Goal: Task Accomplishment & Management: Complete application form

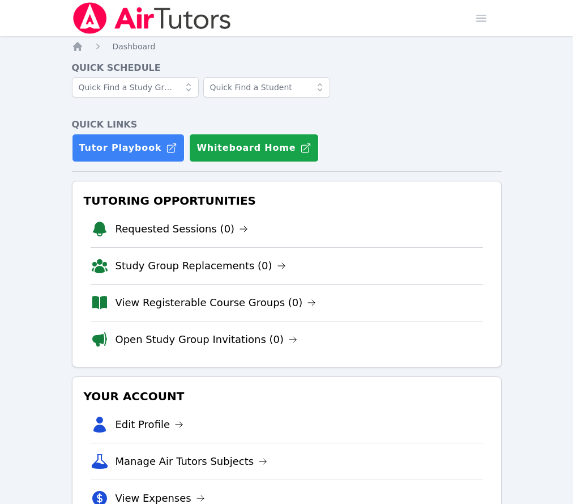
click at [0, 0] on link "Home" at bounding box center [0, 0] width 0 height 0
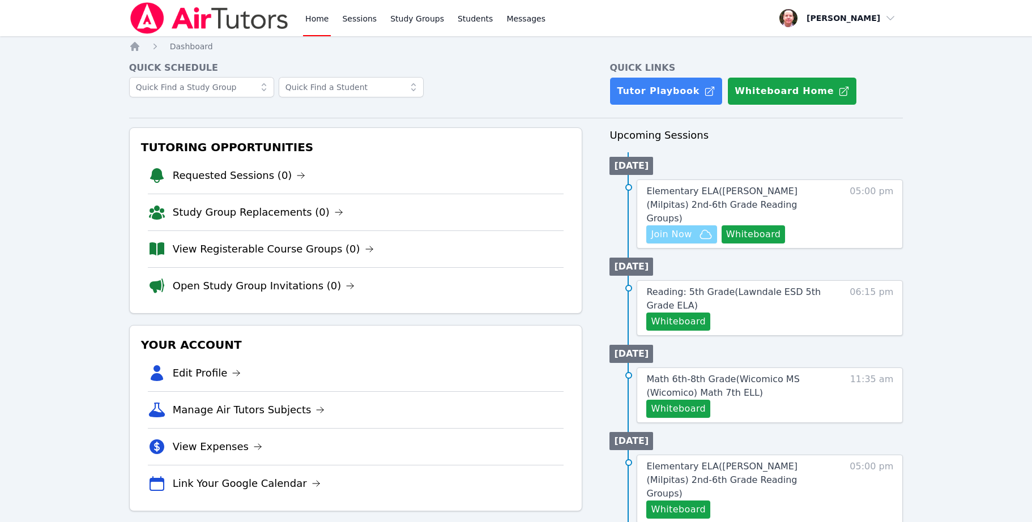
click at [687, 228] on span "Join Now" at bounding box center [671, 235] width 41 height 14
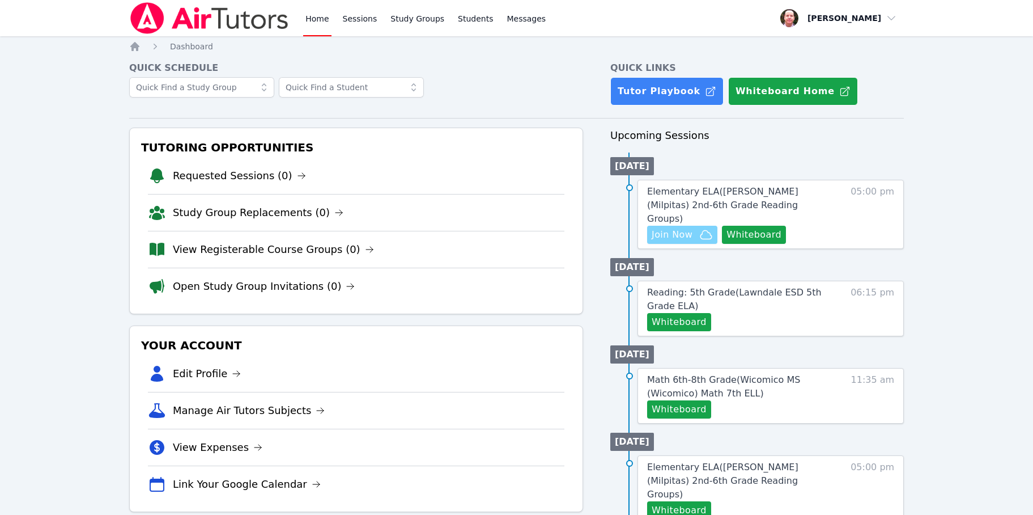
click at [687, 228] on span "Join Now" at bounding box center [672, 235] width 41 height 14
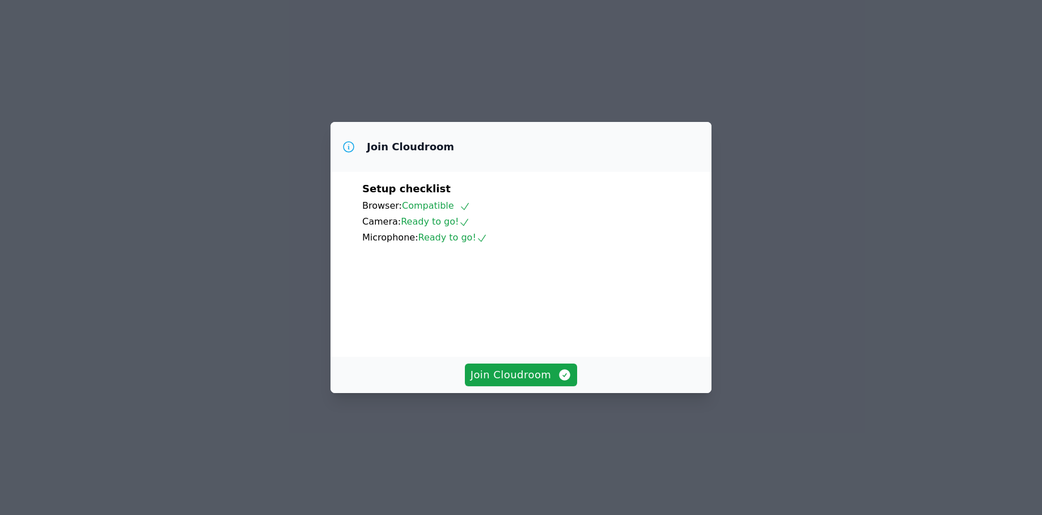
click at [825, 274] on div "Join Cloudroom Setup checklist Browser: Compatible Camera: Ready to go! Microph…" at bounding box center [521, 257] width 1042 height 515
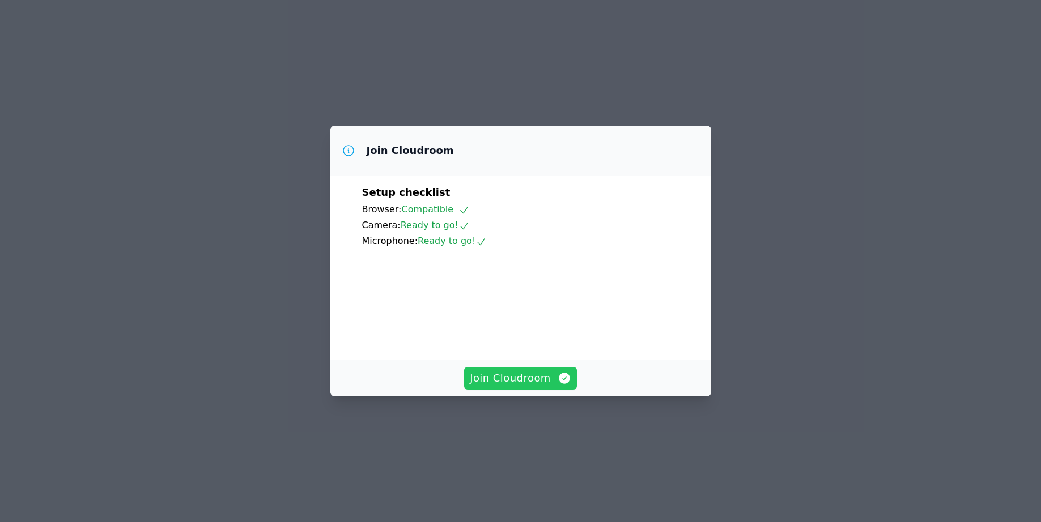
click at [502, 386] on span "Join Cloudroom" at bounding box center [520, 379] width 101 height 16
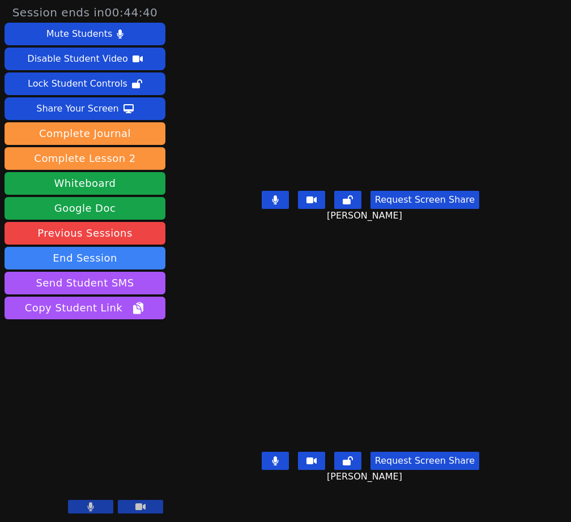
click at [274, 466] on icon at bounding box center [275, 461] width 6 height 9
click at [282, 209] on button at bounding box center [275, 200] width 27 height 18
click at [278, 466] on icon at bounding box center [275, 461] width 11 height 9
click at [281, 205] on icon at bounding box center [275, 200] width 11 height 9
click at [272, 466] on icon at bounding box center [275, 461] width 7 height 9
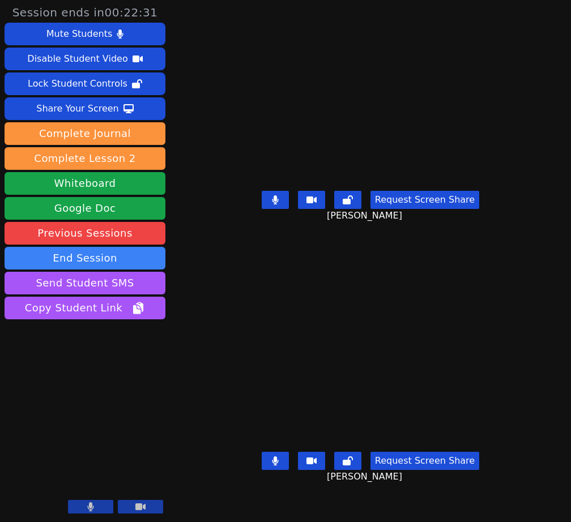
click at [276, 205] on icon at bounding box center [275, 200] width 6 height 9
click at [276, 466] on icon at bounding box center [275, 461] width 6 height 9
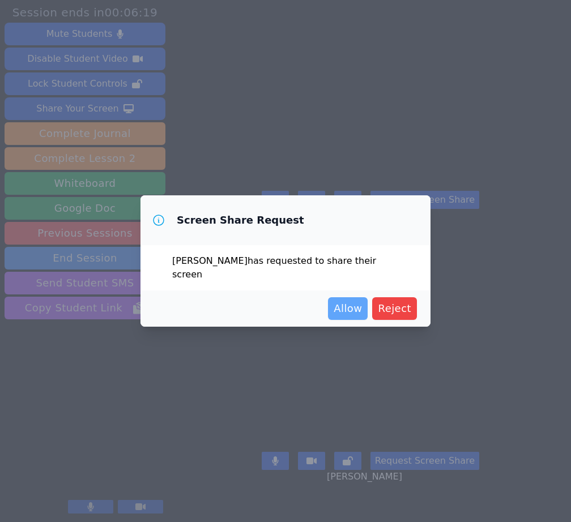
click at [353, 309] on span "Allow" at bounding box center [348, 309] width 28 height 16
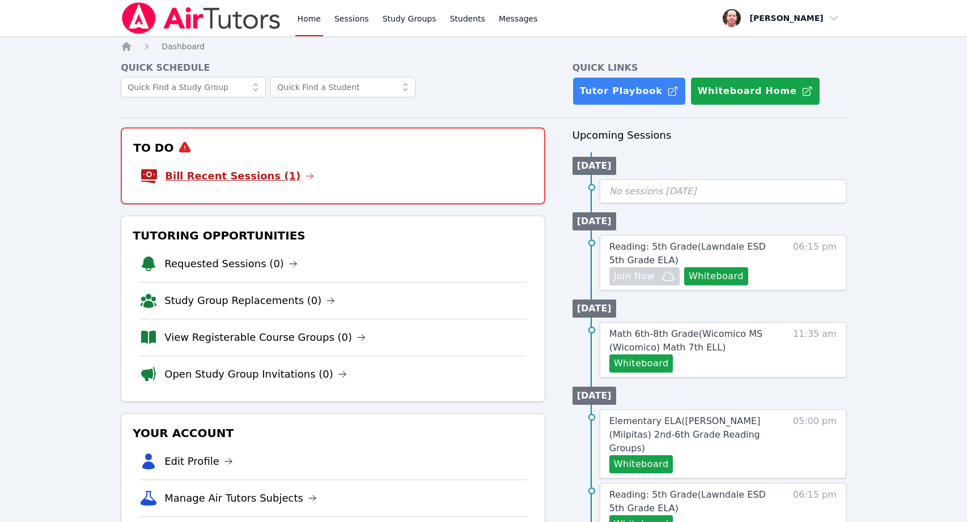
click at [266, 176] on link "Bill Recent Sessions (1)" at bounding box center [239, 176] width 149 height 16
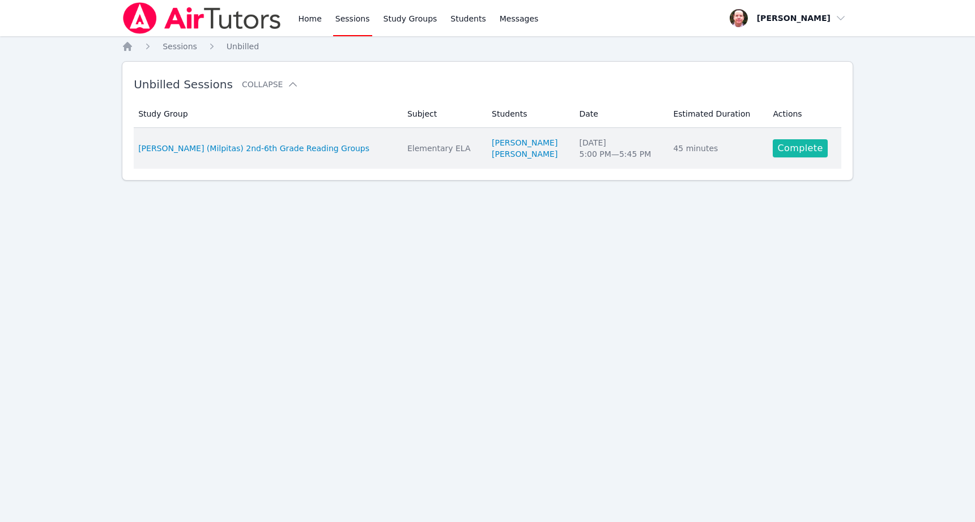
click at [800, 149] on link "Complete" at bounding box center [800, 148] width 54 height 18
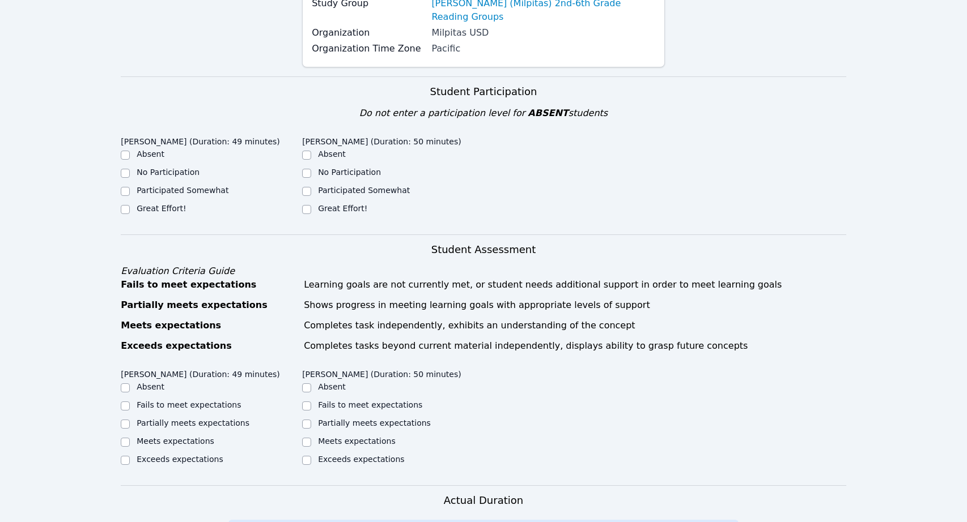
scroll to position [176, 0]
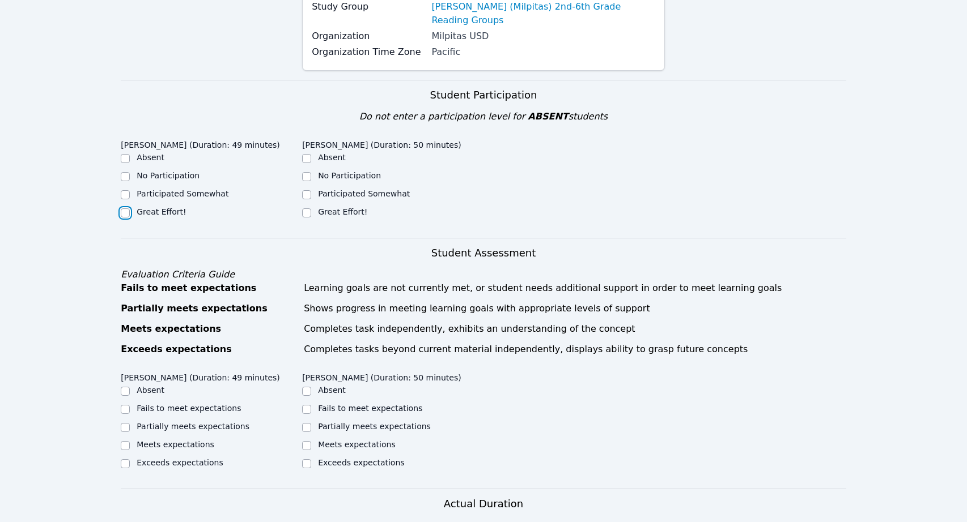
click at [124, 209] on input "Great Effort!" at bounding box center [125, 213] width 9 height 9
checkbox input "true"
click at [305, 209] on input "Great Effort!" at bounding box center [306, 213] width 9 height 9
checkbox input "true"
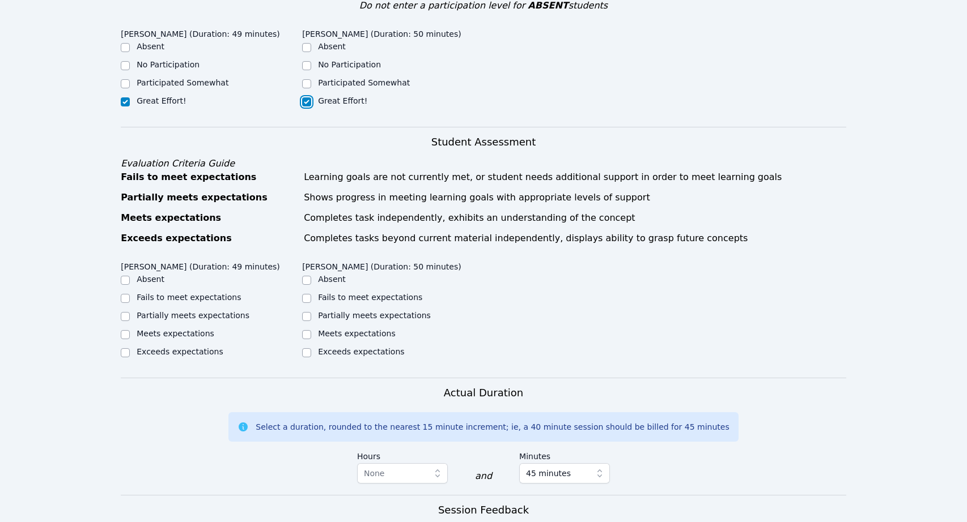
scroll to position [321, 0]
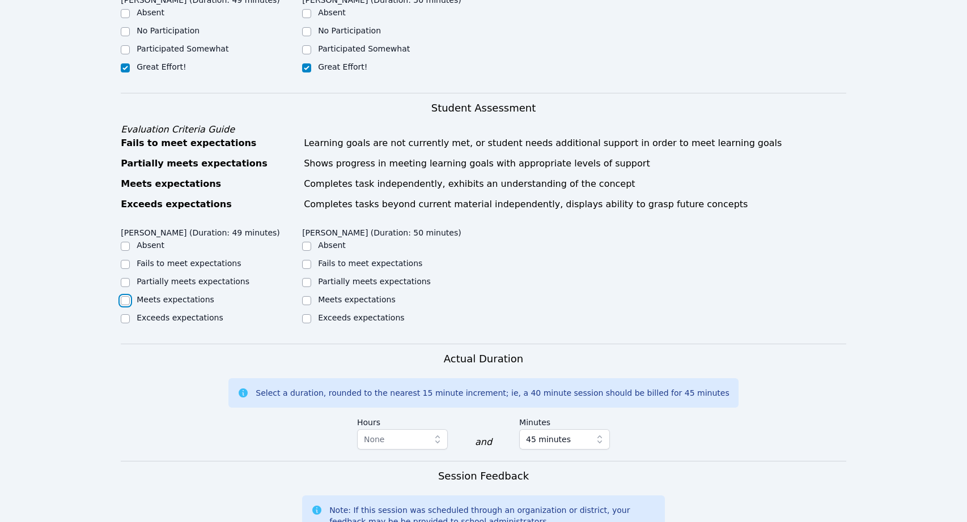
click at [124, 296] on input "Meets expectations" at bounding box center [125, 300] width 9 height 9
checkbox input "true"
click at [307, 296] on input "Meets expectations" at bounding box center [306, 300] width 9 height 9
checkbox input "true"
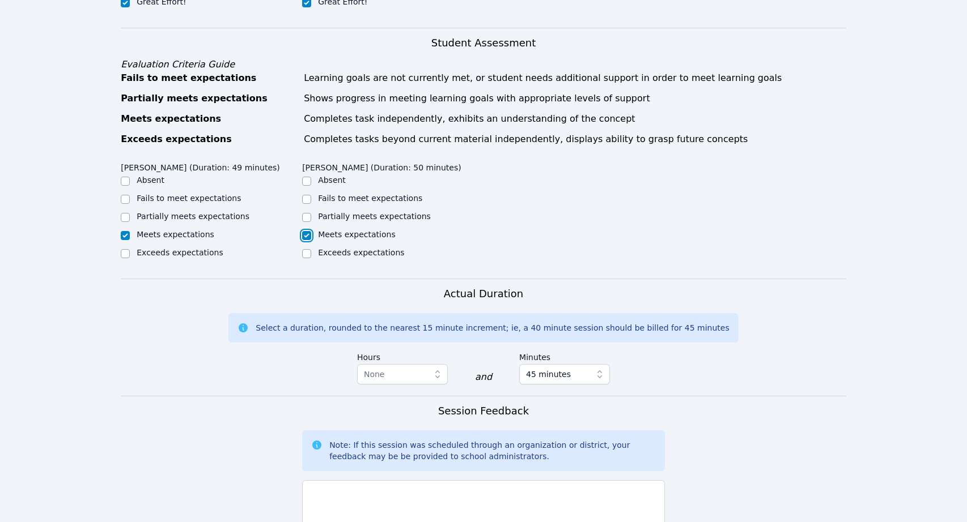
scroll to position [551, 0]
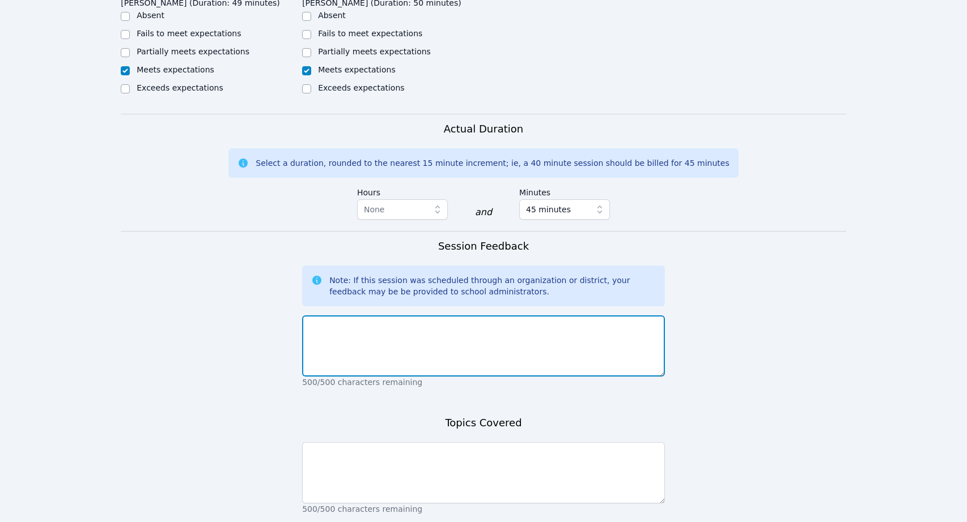
click at [494, 318] on textarea at bounding box center [483, 346] width 363 height 61
type textarea "J"
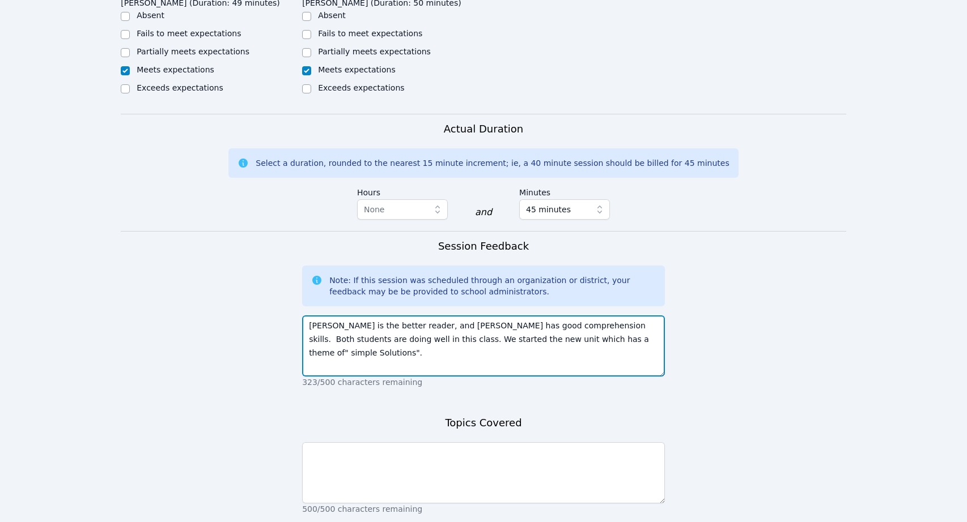
click at [539, 324] on textarea "Ian is the better reader, and Joseph has good comprehension skills. Both studen…" at bounding box center [483, 346] width 363 height 61
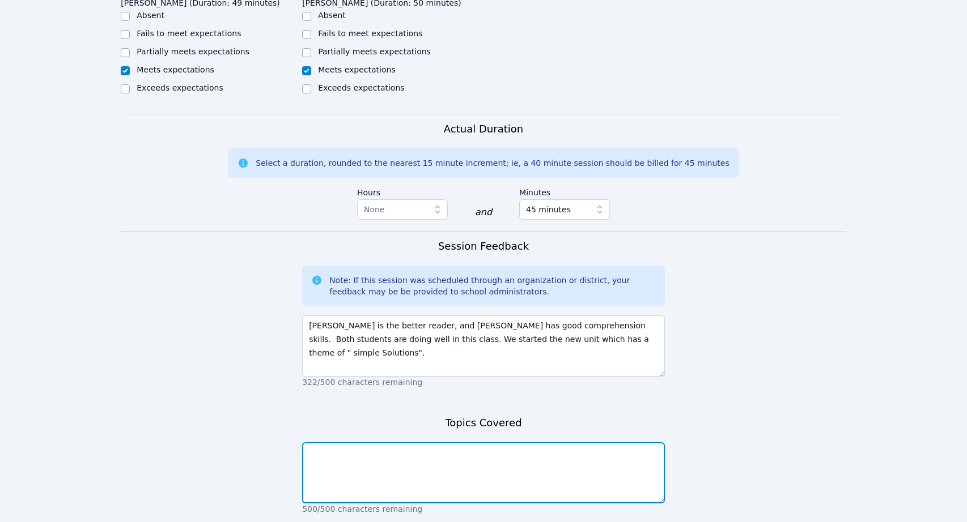
click at [528, 465] on textarea at bounding box center [483, 473] width 363 height 61
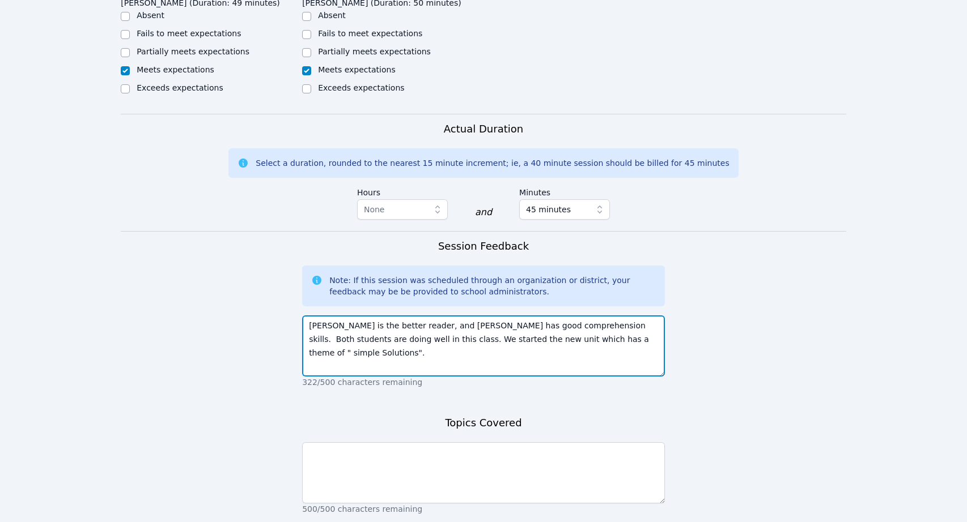
drag, startPoint x: 611, startPoint y: 330, endPoint x: 372, endPoint y: 328, distance: 239.1
click at [372, 328] on textarea "Ian is the better reader, and Joseph has good comprehension skills. Both studen…" at bounding box center [483, 346] width 363 height 61
type textarea "Ian is the better reader, and Joseph has good comprehension skills. Both studen…"
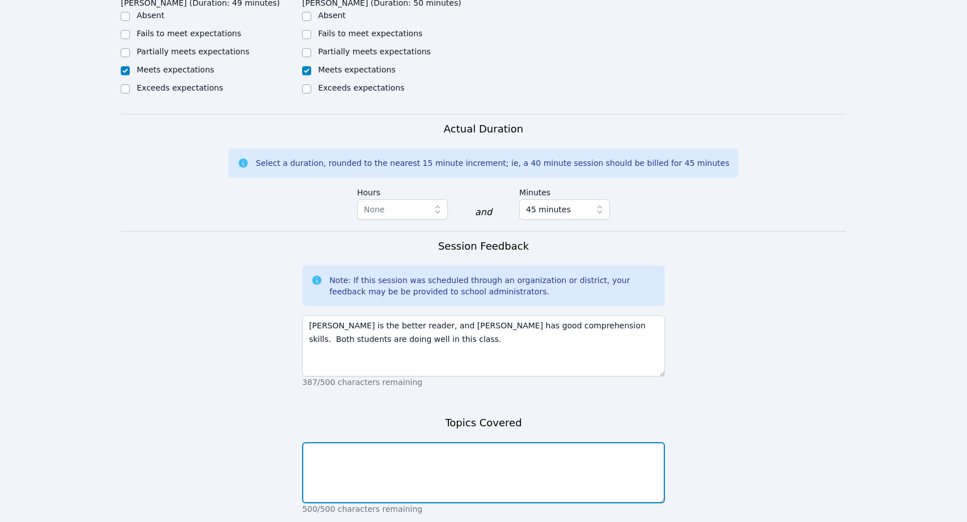
click at [342, 458] on textarea at bounding box center [483, 473] width 363 height 61
paste textarea "We started the new unit which has a theme of " simple Solutions"."
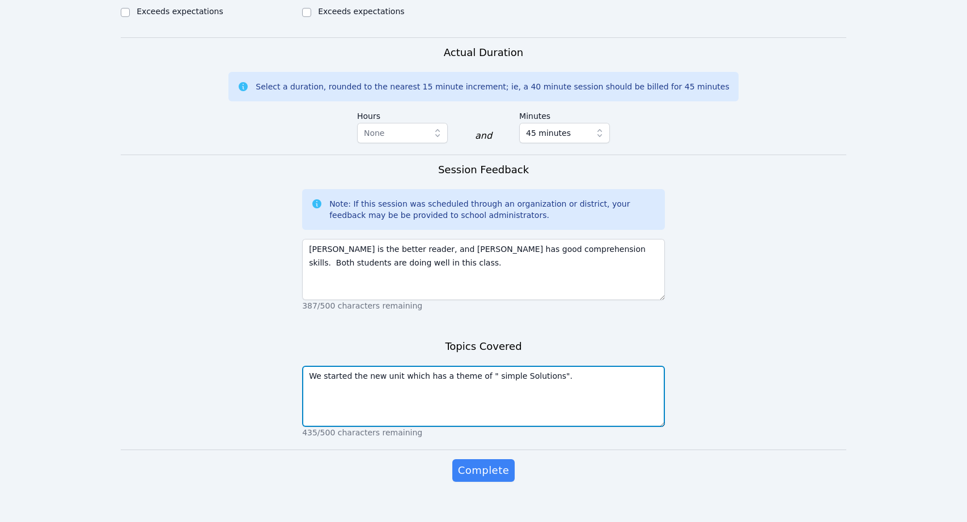
scroll to position [628, 0]
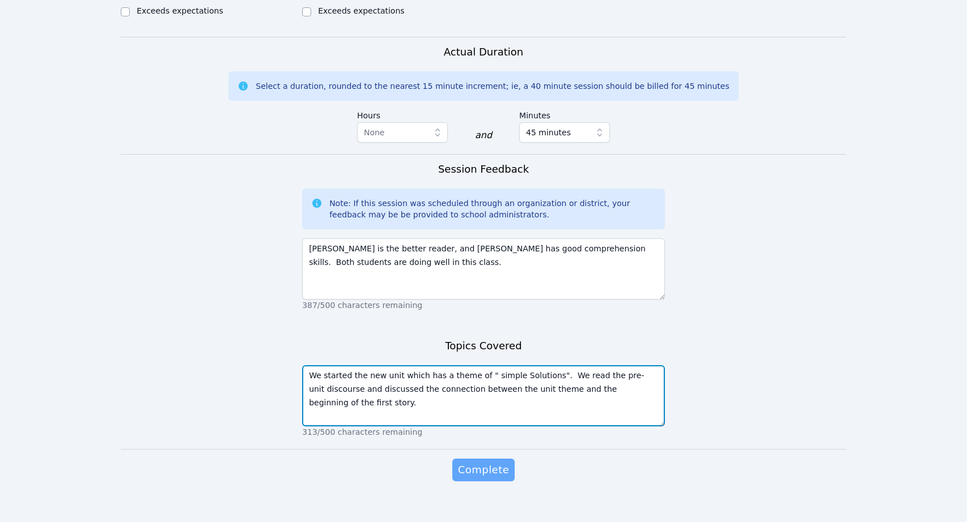
type textarea "We started the new unit which has a theme of " simple Solutions". We read the p…"
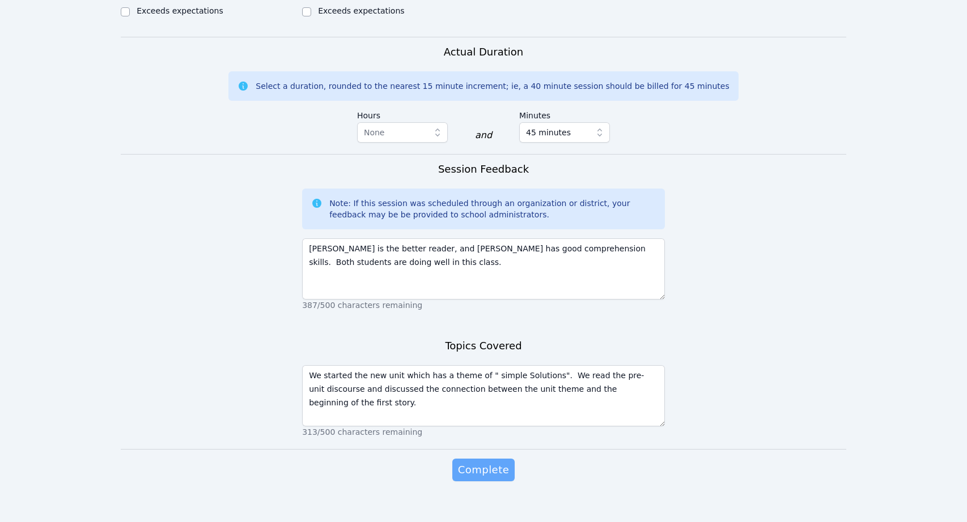
click at [507, 459] on button "Complete" at bounding box center [483, 470] width 62 height 23
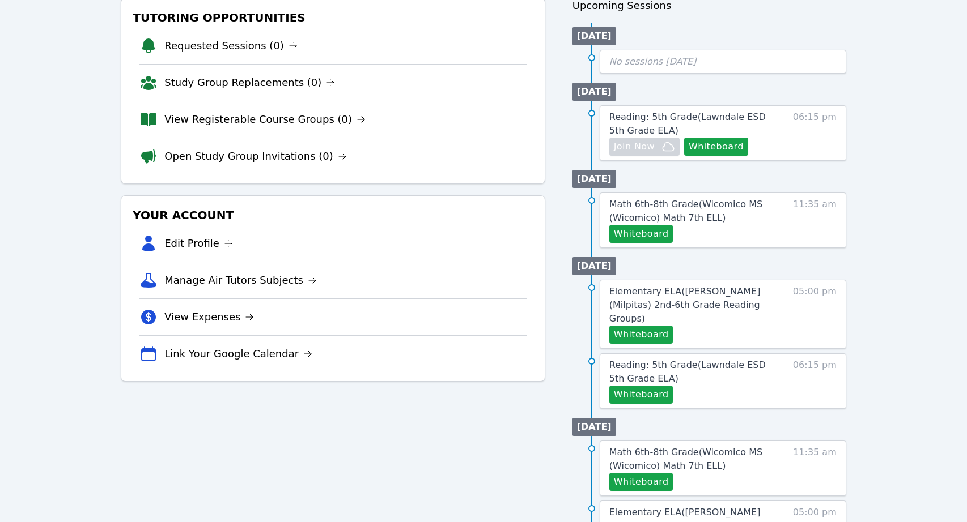
scroll to position [158, 0]
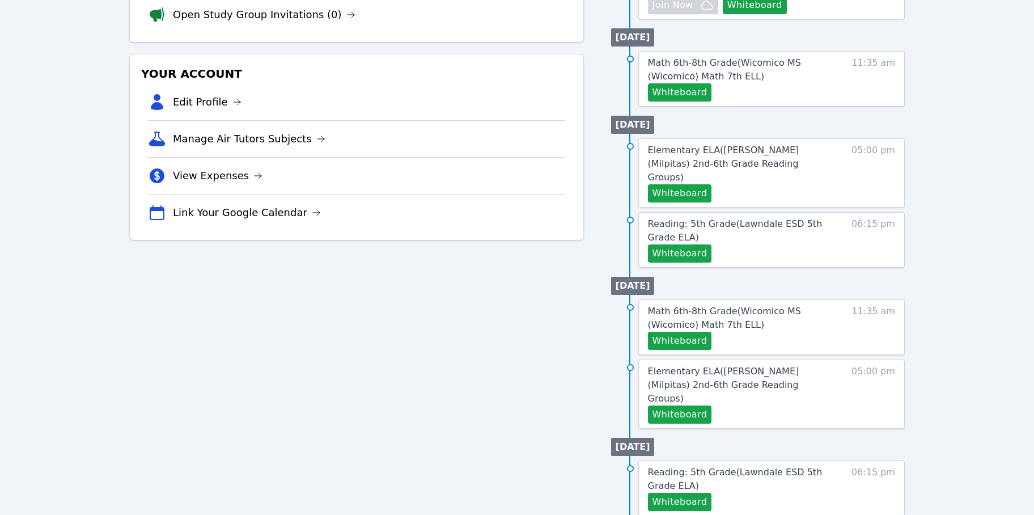
scroll to position [275, 0]
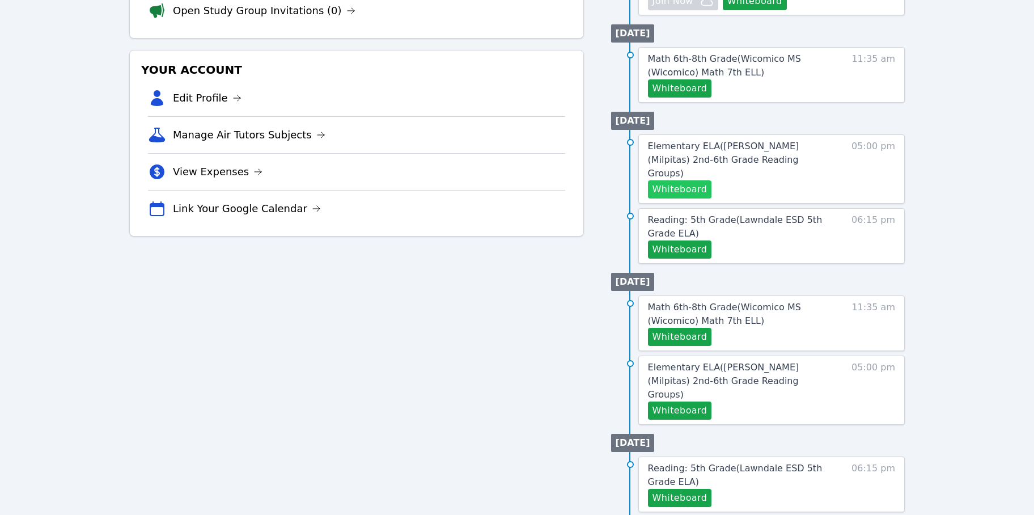
click at [691, 180] on button "Whiteboard" at bounding box center [680, 189] width 64 height 18
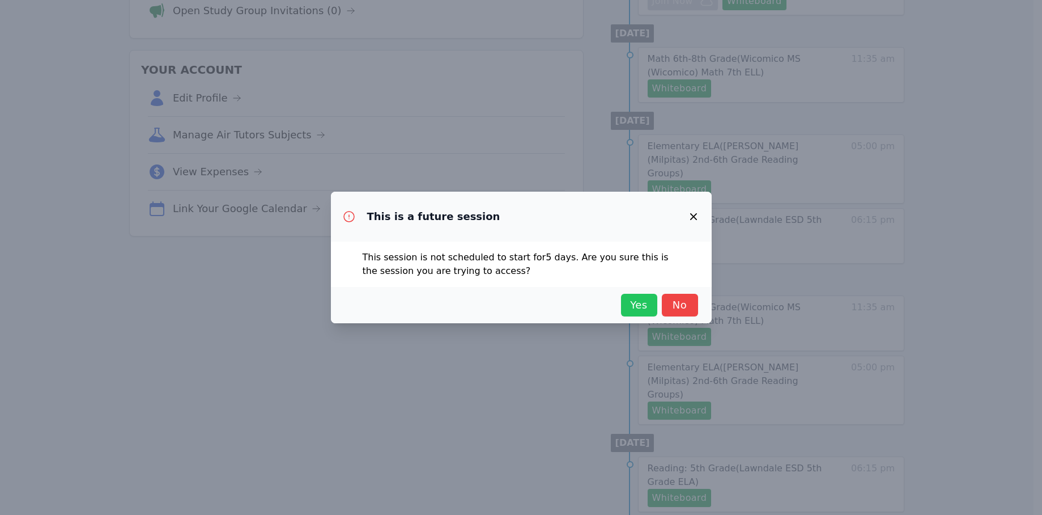
click at [638, 305] on span "Yes" at bounding box center [639, 305] width 25 height 16
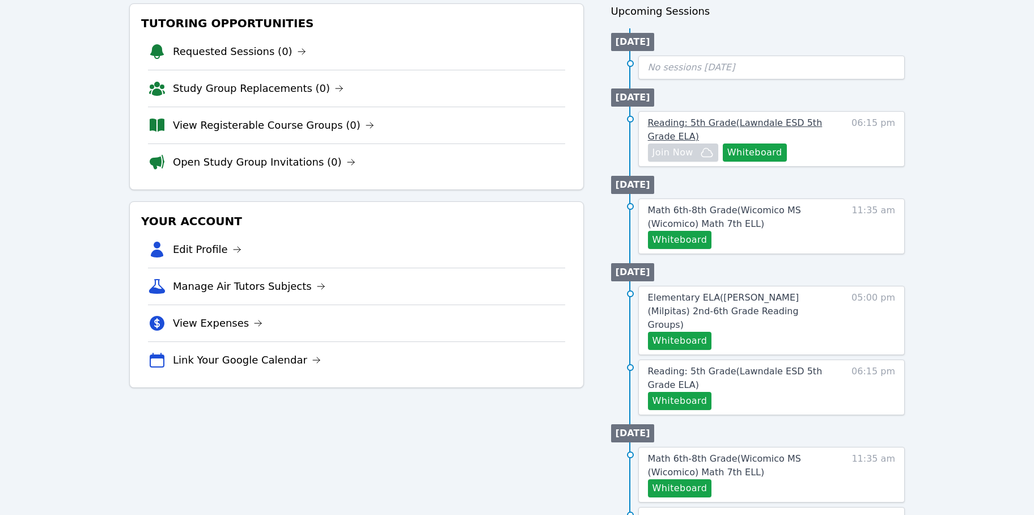
scroll to position [139, 0]
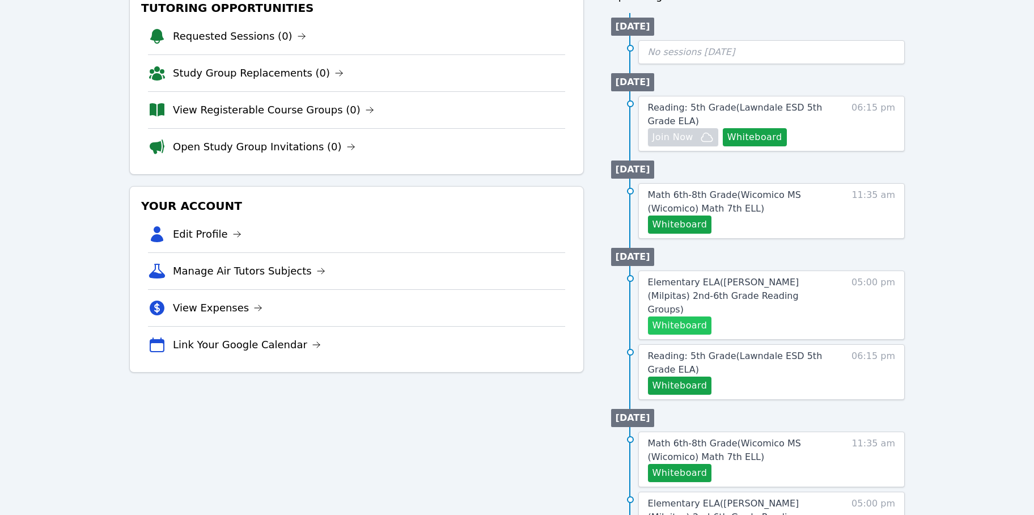
click at [689, 316] on button "Whiteboard" at bounding box center [680, 325] width 64 height 18
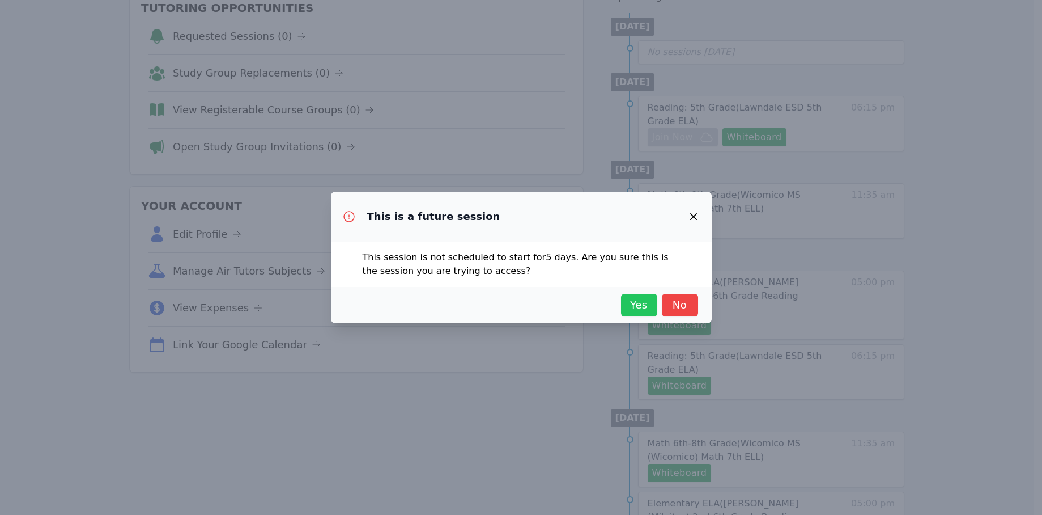
click at [635, 305] on span "Yes" at bounding box center [639, 305] width 25 height 16
